Goal: Navigation & Orientation: Find specific page/section

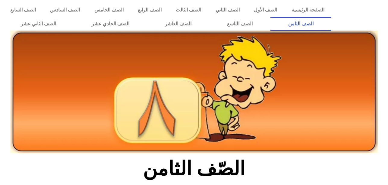
click at [384, 57] on icon at bounding box center [194, 66] width 388 height 23
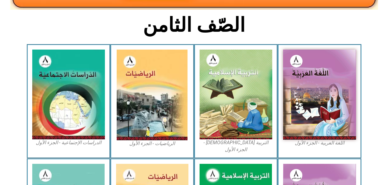
scroll to position [145, 0]
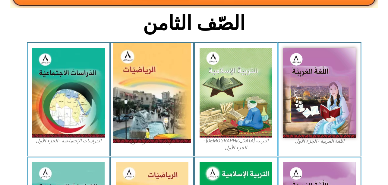
click at [139, 96] on img at bounding box center [152, 93] width 78 height 100
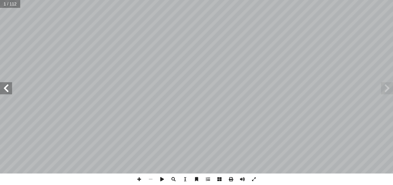
click at [5, 91] on span at bounding box center [6, 88] width 12 height 12
click at [5, 92] on span at bounding box center [6, 88] width 12 height 12
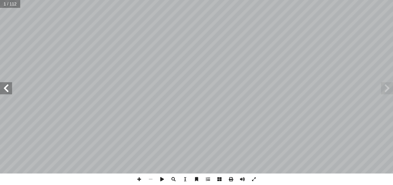
click at [5, 92] on span at bounding box center [6, 88] width 12 height 12
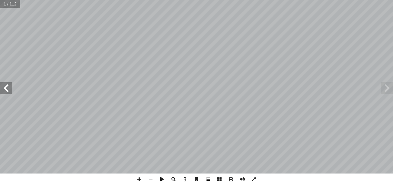
click at [5, 92] on span at bounding box center [6, 88] width 12 height 12
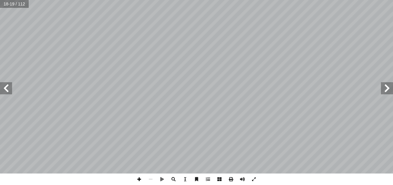
click at [139, 179] on span at bounding box center [138, 178] width 11 height 11
click at [135, 181] on span at bounding box center [138, 178] width 11 height 11
click at [311, 0] on html "الصفحة الرئيسية الصف الأول الصف الثاني الصف الثالث الصف الرابع الصف الخامس الصف…" at bounding box center [196, 27] width 393 height 55
